Goal: Check status: Check status

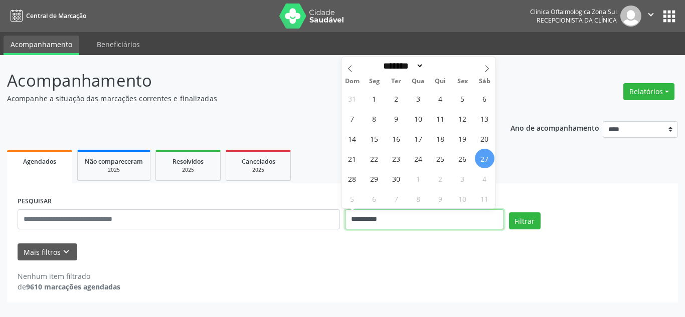
click at [381, 214] on input "**********" at bounding box center [424, 220] width 159 height 20
click at [492, 70] on span at bounding box center [486, 65] width 17 height 17
select select "*"
click at [414, 95] on span "1" at bounding box center [419, 99] width 20 height 20
type input "**********"
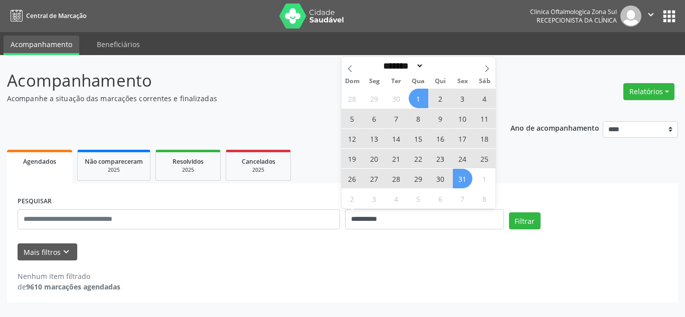
click at [463, 180] on span "31" at bounding box center [463, 179] width 20 height 20
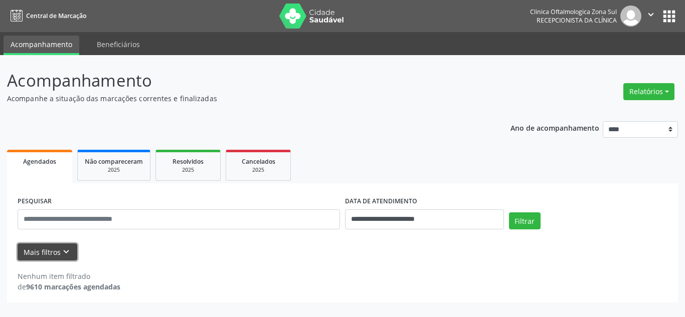
click at [44, 257] on button "Mais filtros keyboard_arrow_down" at bounding box center [48, 253] width 60 height 18
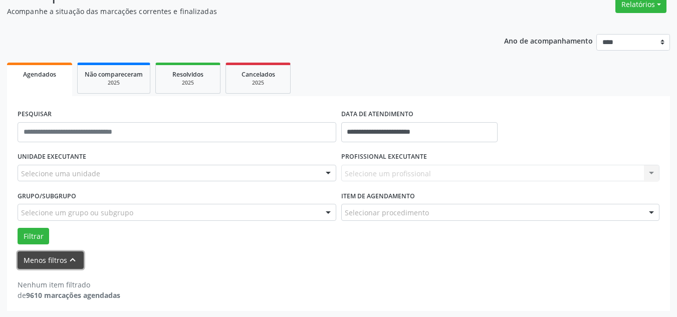
scroll to position [88, 0]
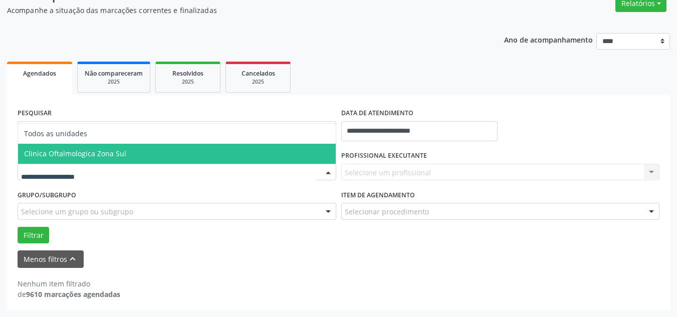
drag, startPoint x: 59, startPoint y: 156, endPoint x: 332, endPoint y: 173, distance: 274.2
click at [68, 157] on span "Clinica Oftalmologica Zona Sul" at bounding box center [75, 154] width 102 height 10
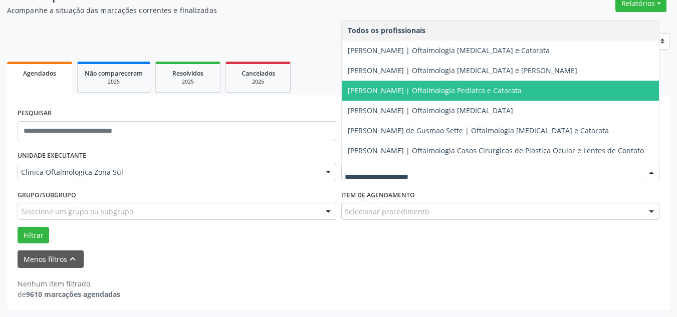
click at [375, 94] on span "[PERSON_NAME] | Oftalmologia Pediatra e Catarata" at bounding box center [435, 91] width 174 height 10
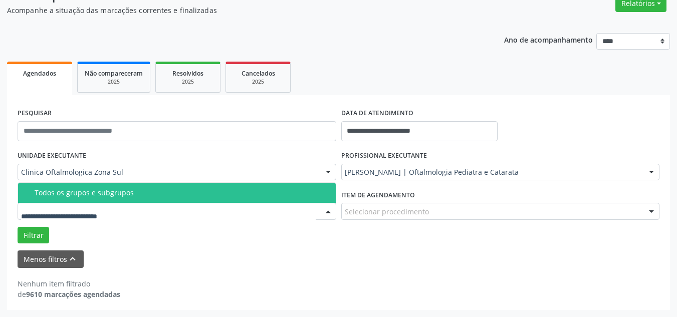
click at [118, 193] on div "Todos os grupos e subgrupos" at bounding box center [182, 193] width 295 height 8
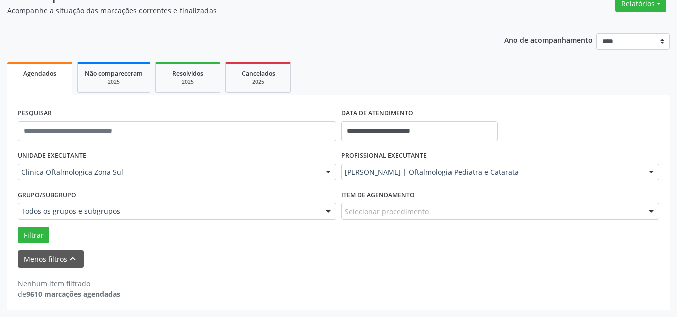
click at [15, 241] on div "Filtrar" at bounding box center [338, 235] width 647 height 17
click at [24, 239] on button "Filtrar" at bounding box center [34, 235] width 32 height 17
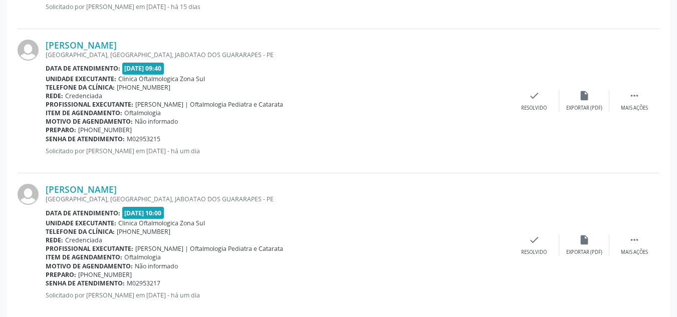
scroll to position [361, 0]
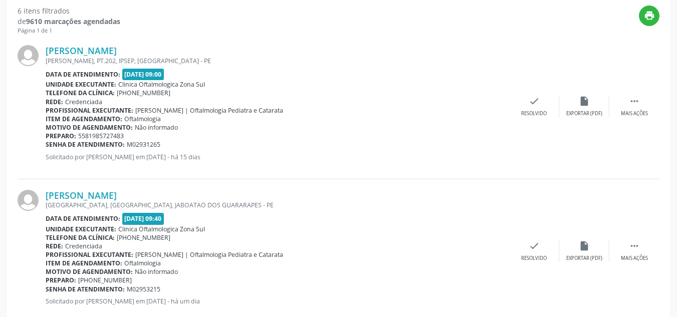
drag, startPoint x: 209, startPoint y: 50, endPoint x: 45, endPoint y: 53, distance: 163.9
click at [45, 53] on div "[PERSON_NAME] [PERSON_NAME], [STREET_ADDRESS] Data de atendimento: [DATE] 09:00…" at bounding box center [339, 107] width 642 height 144
copy div "[PERSON_NAME]"
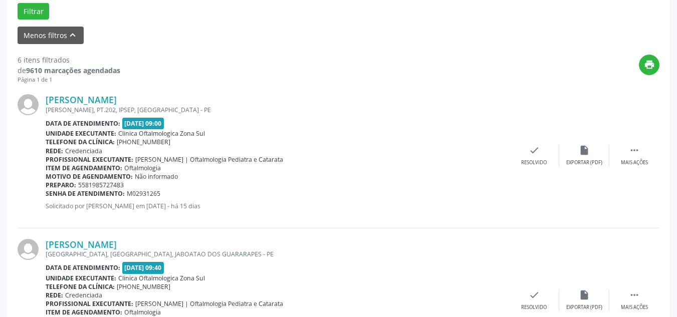
scroll to position [311, 0]
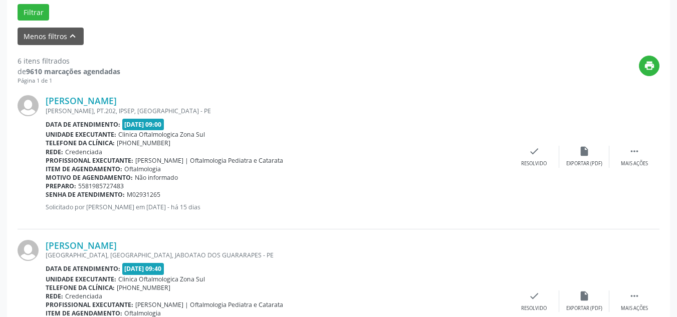
drag, startPoint x: 167, startPoint y: 193, endPoint x: 46, endPoint y: 198, distance: 121.4
click at [46, 198] on div "Senha de atendimento: M02931265" at bounding box center [278, 194] width 464 height 9
copy div "Senha de atendimento: M02931265"
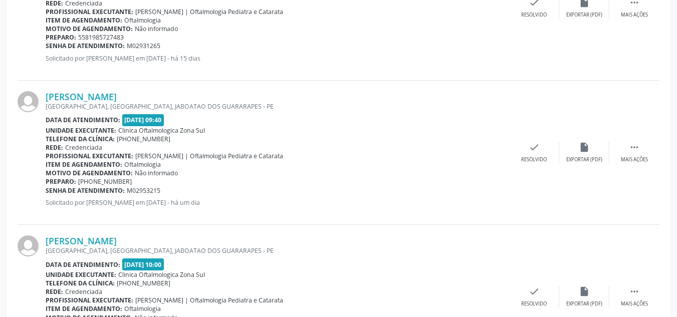
scroll to position [512, 0]
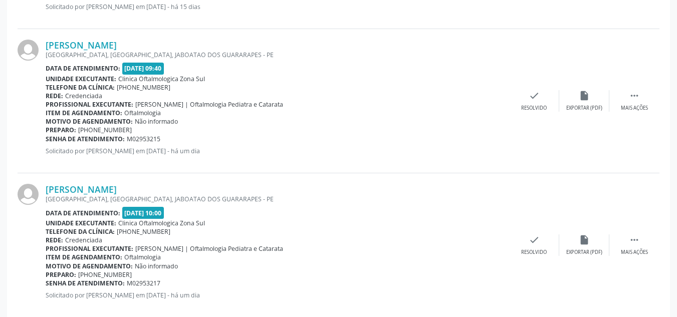
drag, startPoint x: 152, startPoint y: 39, endPoint x: 43, endPoint y: 42, distance: 109.8
click at [43, 42] on div "[PERSON_NAME] [GEOGRAPHIC_DATA], [GEOGRAPHIC_DATA], [GEOGRAPHIC_DATA] - PE Data…" at bounding box center [339, 101] width 642 height 144
copy div "[PERSON_NAME]"
drag, startPoint x: 170, startPoint y: 138, endPoint x: 47, endPoint y: 140, distance: 123.3
click at [47, 140] on div "Senha de atendimento: M02953215" at bounding box center [278, 139] width 464 height 9
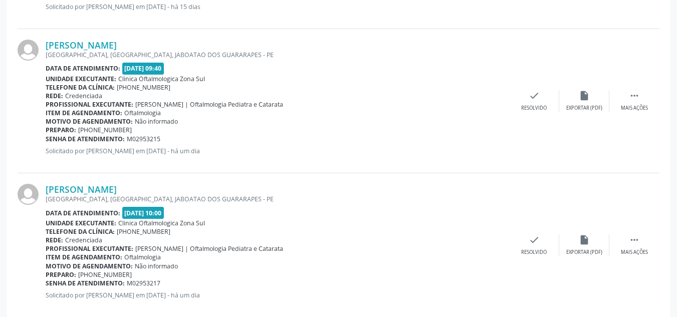
copy div "Senha de atendimento: M02953215"
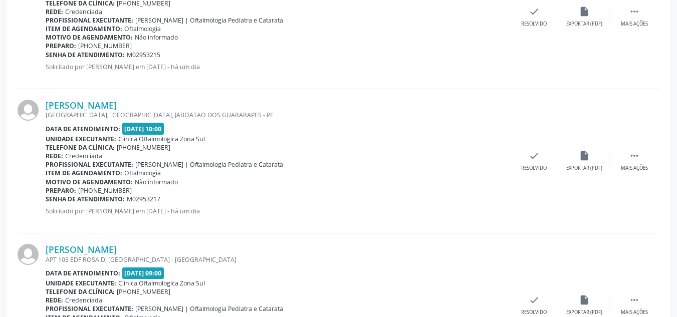
scroll to position [612, 0]
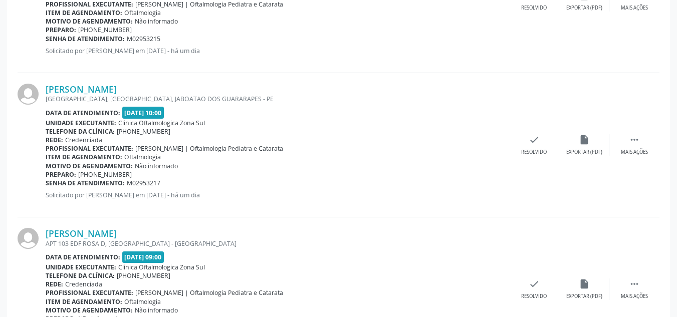
drag, startPoint x: 172, startPoint y: 89, endPoint x: 44, endPoint y: 87, distance: 128.3
click at [44, 87] on div "[PERSON_NAME] [GEOGRAPHIC_DATA], [GEOGRAPHIC_DATA], [GEOGRAPHIC_DATA] - PE Data…" at bounding box center [339, 145] width 642 height 144
copy div "[PERSON_NAME]"
click at [117, 88] on link "[PERSON_NAME]" at bounding box center [81, 89] width 71 height 11
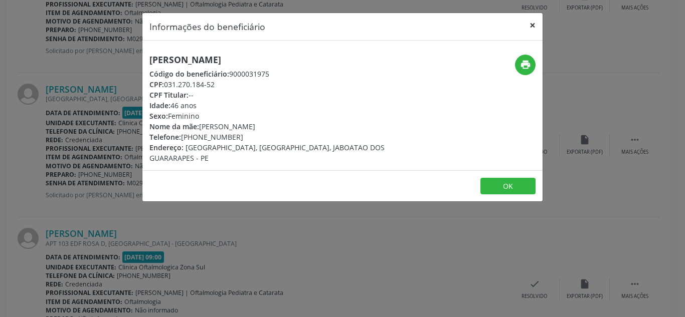
click at [534, 25] on button "×" at bounding box center [532, 25] width 20 height 25
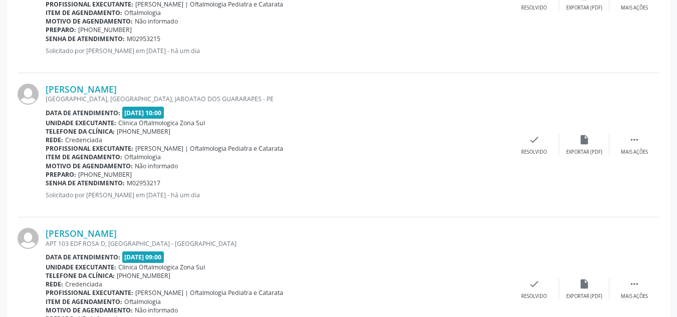
drag, startPoint x: 164, startPoint y: 185, endPoint x: 46, endPoint y: 182, distance: 118.3
click at [46, 182] on div "Senha de atendimento: M02953217" at bounding box center [278, 183] width 464 height 9
copy div "Senha de atendimento: M02953217"
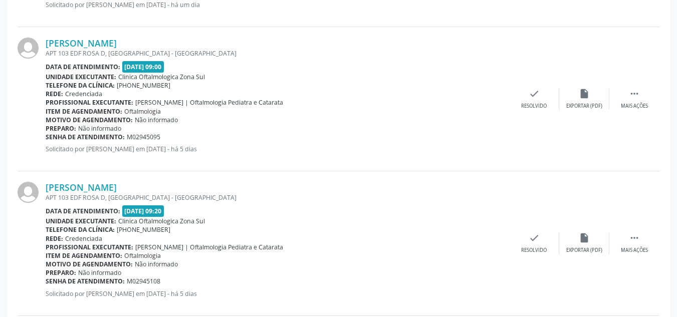
scroll to position [762, 0]
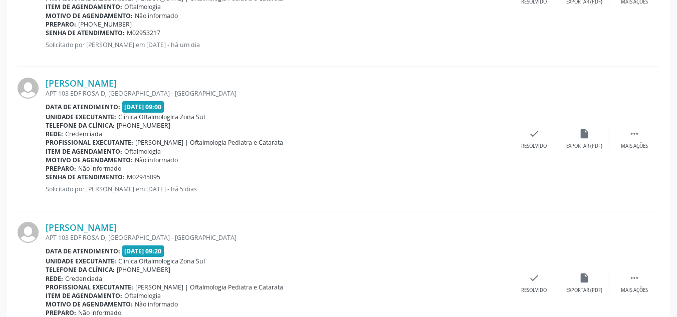
drag, startPoint x: 186, startPoint y: 84, endPoint x: 45, endPoint y: 82, distance: 141.4
click at [45, 82] on div "[PERSON_NAME] APT 103 EDF ROSA D, [GEOGRAPHIC_DATA] - PE Data de atendimento: […" at bounding box center [339, 139] width 642 height 144
copy div "[PERSON_NAME]"
drag, startPoint x: 167, startPoint y: 176, endPoint x: 47, endPoint y: 178, distance: 120.3
click at [47, 178] on div "Senha de atendimento: M02945095" at bounding box center [278, 177] width 464 height 9
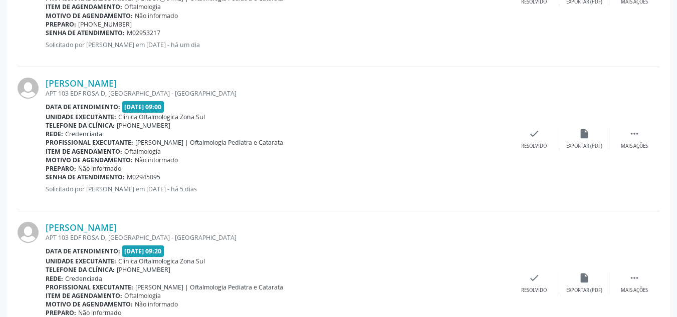
copy div "Senha de atendimento: M02945095"
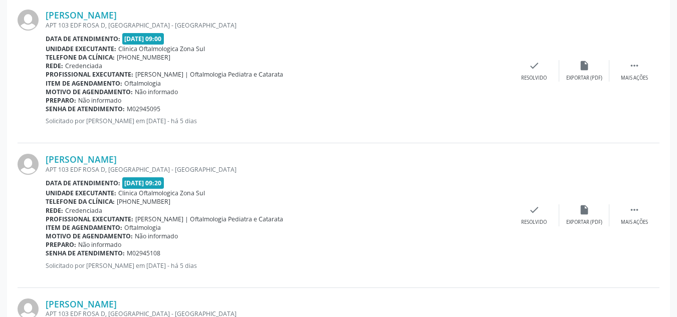
scroll to position [863, 0]
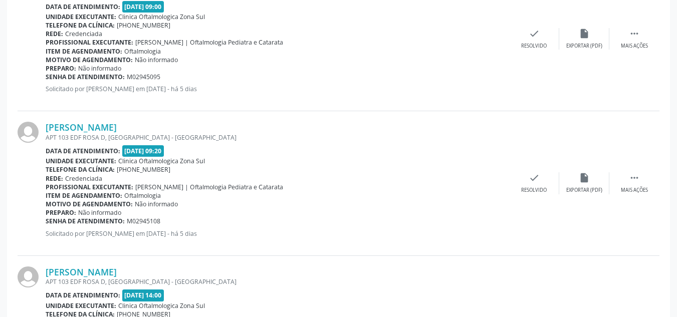
drag, startPoint x: 94, startPoint y: 120, endPoint x: 44, endPoint y: 120, distance: 50.6
click at [44, 120] on div "[PERSON_NAME] APT 103 EDF ROSA D, [GEOGRAPHIC_DATA] - PE Data de atendimento: […" at bounding box center [339, 183] width 642 height 144
click at [226, 119] on div "[PERSON_NAME] APT 103 EDF ROSA D, [GEOGRAPHIC_DATA] - PE Data de atendimento: […" at bounding box center [339, 183] width 642 height 144
drag, startPoint x: 209, startPoint y: 126, endPoint x: 46, endPoint y: 119, distance: 163.6
click at [46, 119] on div "[PERSON_NAME] APT 103 EDF ROSA D, [GEOGRAPHIC_DATA] - PE Data de atendimento: […" at bounding box center [339, 183] width 642 height 144
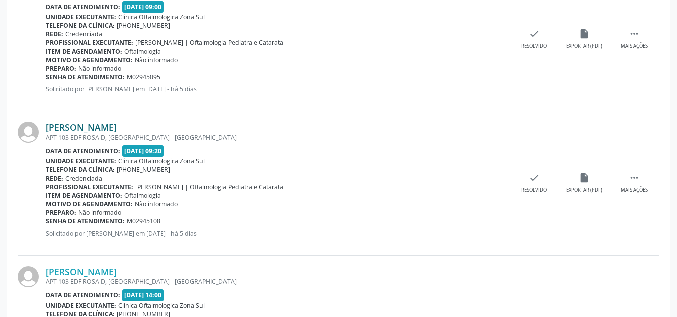
copy link "[PERSON_NAME]"
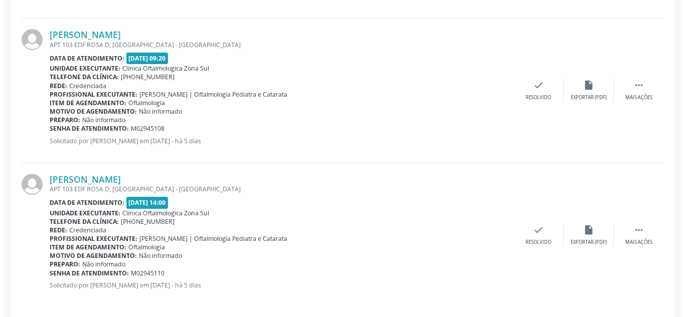
scroll to position [963, 0]
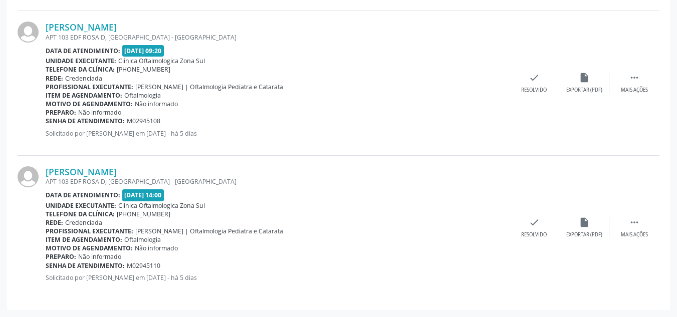
drag, startPoint x: 182, startPoint y: 171, endPoint x: 40, endPoint y: 171, distance: 141.9
click at [40, 171] on div "[PERSON_NAME] APT 103 EDF ROSA D, [GEOGRAPHIC_DATA] - PE Data de atendimento: […" at bounding box center [339, 228] width 642 height 144
drag, startPoint x: 65, startPoint y: 175, endPoint x: 14, endPoint y: 114, distance: 79.7
drag, startPoint x: 171, startPoint y: 118, endPoint x: 46, endPoint y: 124, distance: 126.0
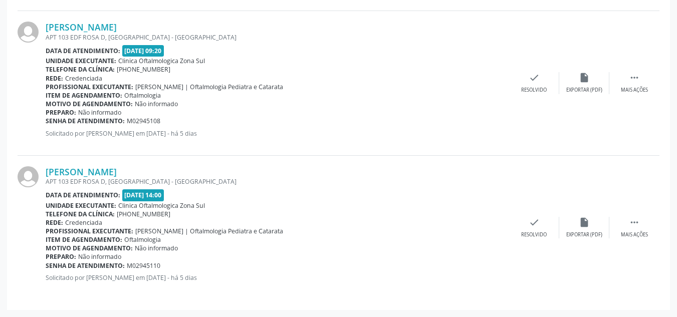
click at [46, 124] on div "Senha de atendimento: M02945108" at bounding box center [278, 121] width 464 height 9
copy div "Senha de atendimento: M02945108"
click at [117, 28] on link "[PERSON_NAME]" at bounding box center [81, 27] width 71 height 11
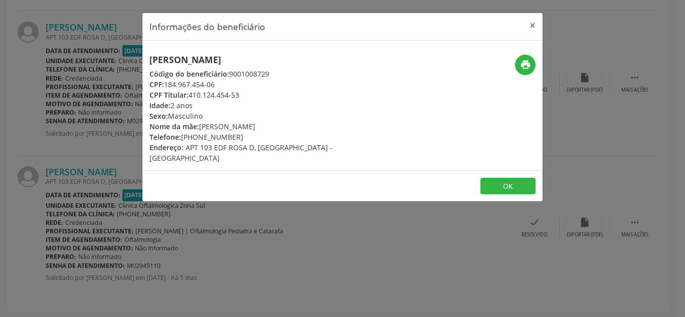
drag, startPoint x: 166, startPoint y: 86, endPoint x: 247, endPoint y: 85, distance: 81.2
click at [247, 85] on div "CPF: 184.967.454-06" at bounding box center [275, 84] width 253 height 11
drag, startPoint x: 219, startPoint y: 84, endPoint x: 202, endPoint y: 126, distance: 45.4
click at [197, 128] on span "Nome da mãe:" at bounding box center [174, 127] width 50 height 10
drag, startPoint x: 224, startPoint y: 125, endPoint x: 335, endPoint y: 133, distance: 111.6
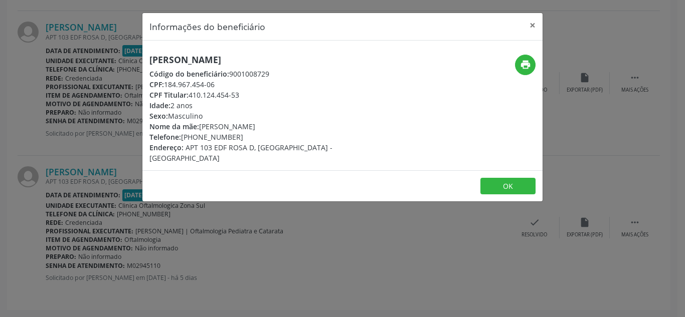
click at [335, 133] on div "[PERSON_NAME] Código do beneficiário: 9001008729 CPF: 184.967.454-06 CPF Titula…" at bounding box center [275, 109] width 267 height 109
click at [314, 131] on div "[PERSON_NAME] Código do beneficiário: 9001008729 CPF: 184.967.454-06 CPF Titula…" at bounding box center [275, 109] width 253 height 109
click at [320, 128] on div "Nome da mãe: [PERSON_NAME]" at bounding box center [275, 126] width 253 height 11
drag, startPoint x: 201, startPoint y: 126, endPoint x: 329, endPoint y: 126, distance: 128.3
click at [329, 126] on div "[PERSON_NAME] Código do beneficiário: 9001008729 CPF: 184.967.454-06 CPF Titula…" at bounding box center [275, 109] width 267 height 109
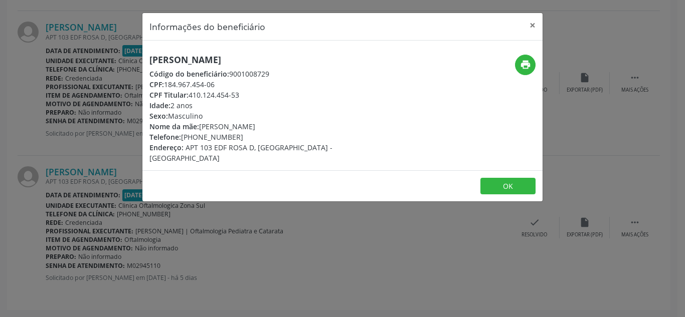
drag, startPoint x: 191, startPoint y: 94, endPoint x: 273, endPoint y: 95, distance: 81.2
click at [273, 95] on div "CPF Titular: 410.124.454-53" at bounding box center [275, 95] width 253 height 11
drag, startPoint x: 170, startPoint y: 82, endPoint x: 240, endPoint y: 81, distance: 69.7
click at [241, 81] on div "CPF: 184.967.454-06" at bounding box center [275, 84] width 253 height 11
drag, startPoint x: 182, startPoint y: 136, endPoint x: 238, endPoint y: 134, distance: 55.7
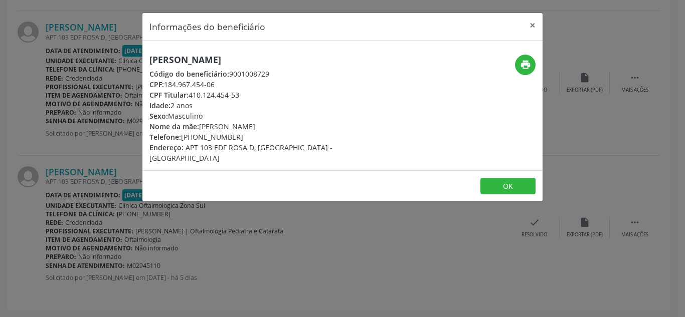
click at [238, 134] on div "Telefone: [PHONE_NUMBER]" at bounding box center [275, 137] width 253 height 11
drag, startPoint x: 531, startPoint y: 24, endPoint x: 524, endPoint y: 29, distance: 8.6
click at [531, 23] on button "×" at bounding box center [532, 25] width 20 height 25
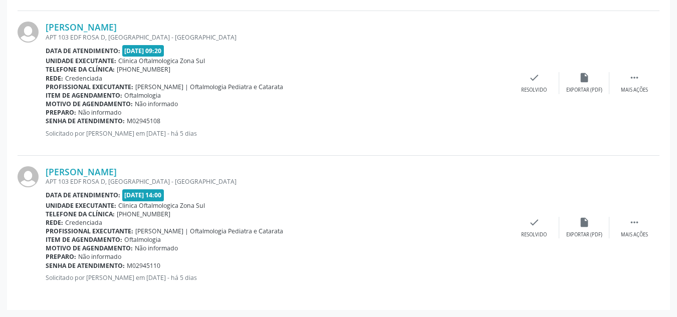
drag, startPoint x: 171, startPoint y: 173, endPoint x: 62, endPoint y: 174, distance: 108.8
click at [36, 167] on div "[PERSON_NAME] APT 103 EDF ROSA D, [GEOGRAPHIC_DATA] - PE Data de atendimento: […" at bounding box center [339, 228] width 642 height 144
drag, startPoint x: 90, startPoint y: 264, endPoint x: 46, endPoint y: 265, distance: 44.1
click at [46, 265] on div "Senha de atendimento: M02945110" at bounding box center [278, 266] width 464 height 9
click at [86, 168] on link "[PERSON_NAME]" at bounding box center [81, 171] width 71 height 11
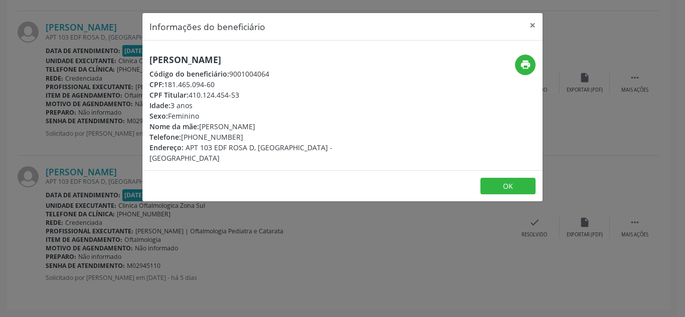
drag, startPoint x: 247, startPoint y: 120, endPoint x: 291, endPoint y: 121, distance: 43.6
click at [291, 121] on div "Nome da mãe: [PERSON_NAME]" at bounding box center [275, 126] width 253 height 11
